Goal: Task Accomplishment & Management: Manage account settings

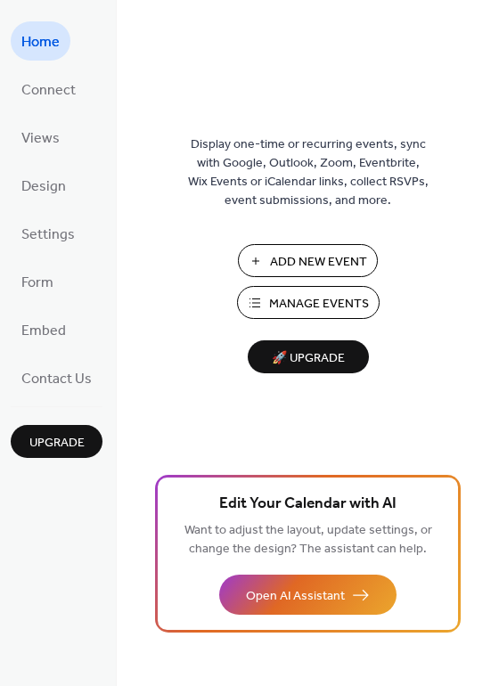
click at [322, 298] on span "Manage Events" at bounding box center [319, 304] width 100 height 19
click at [327, 305] on span "Manage Events" at bounding box center [319, 304] width 100 height 19
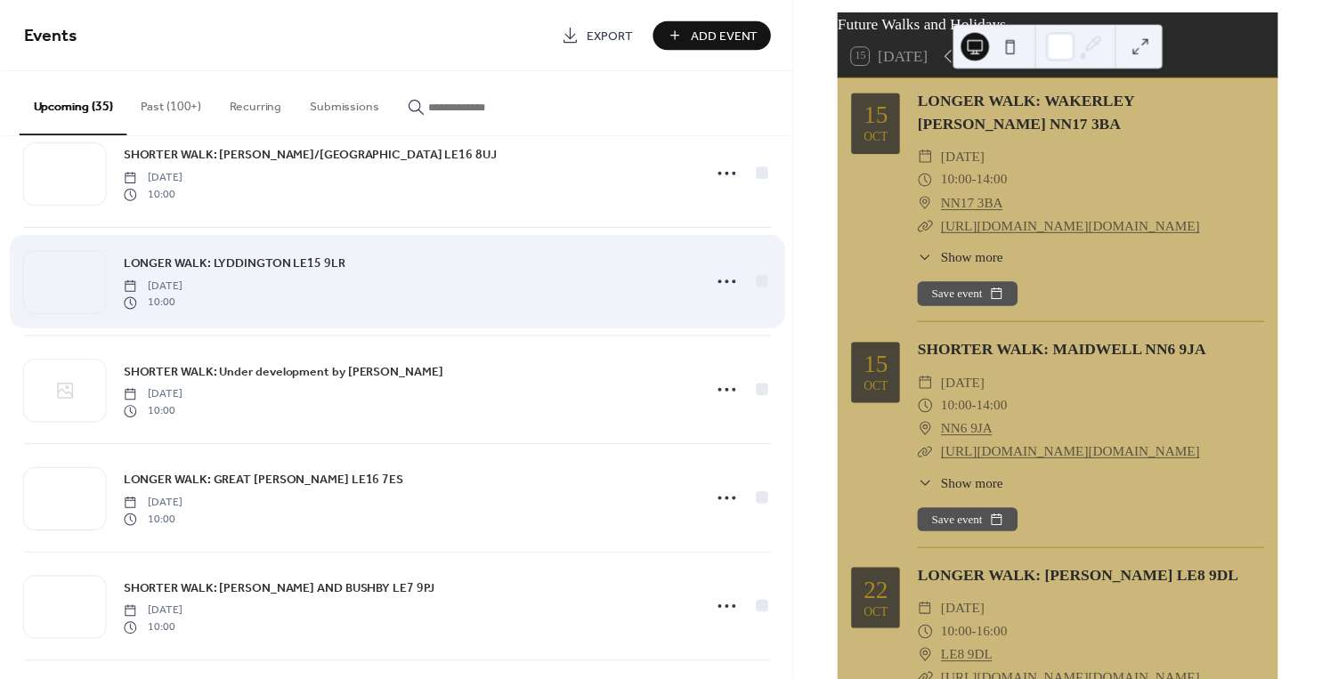
scroll to position [362, 0]
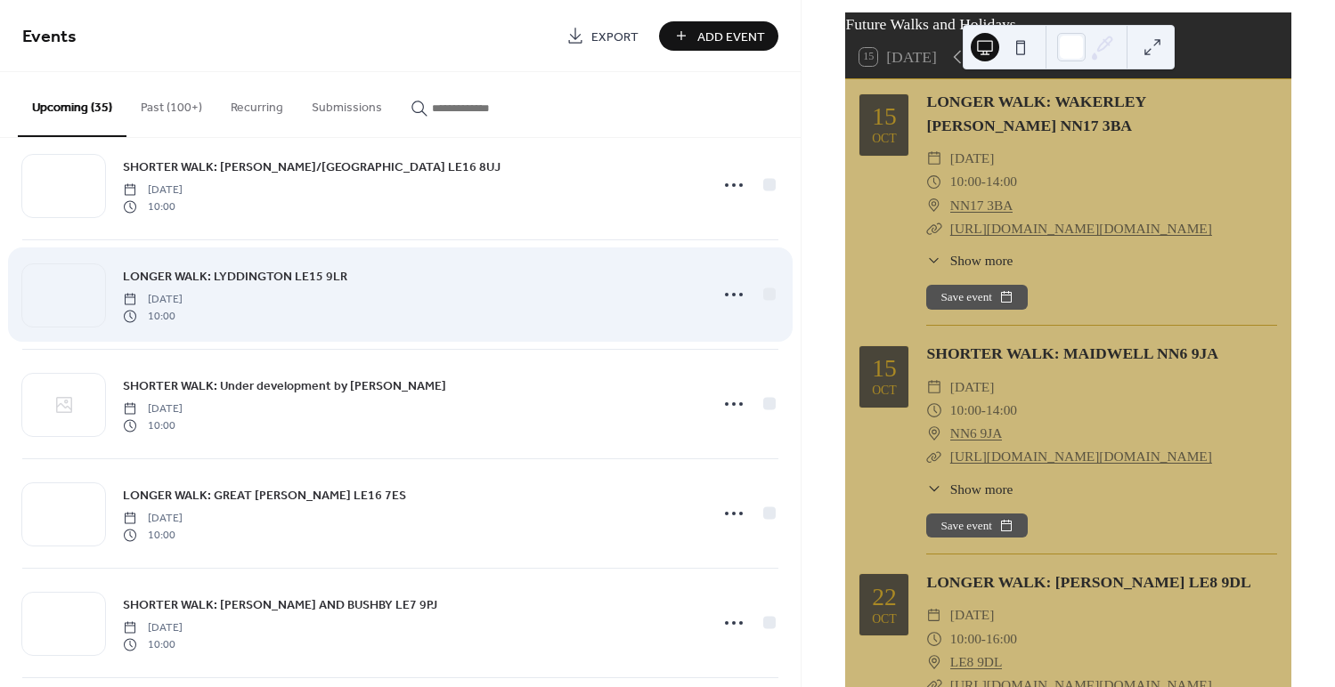
click at [241, 278] on span "LONGER WALK: LYDDINGTON LE15 9LR" at bounding box center [235, 277] width 224 height 19
